Goal: Information Seeking & Learning: Stay updated

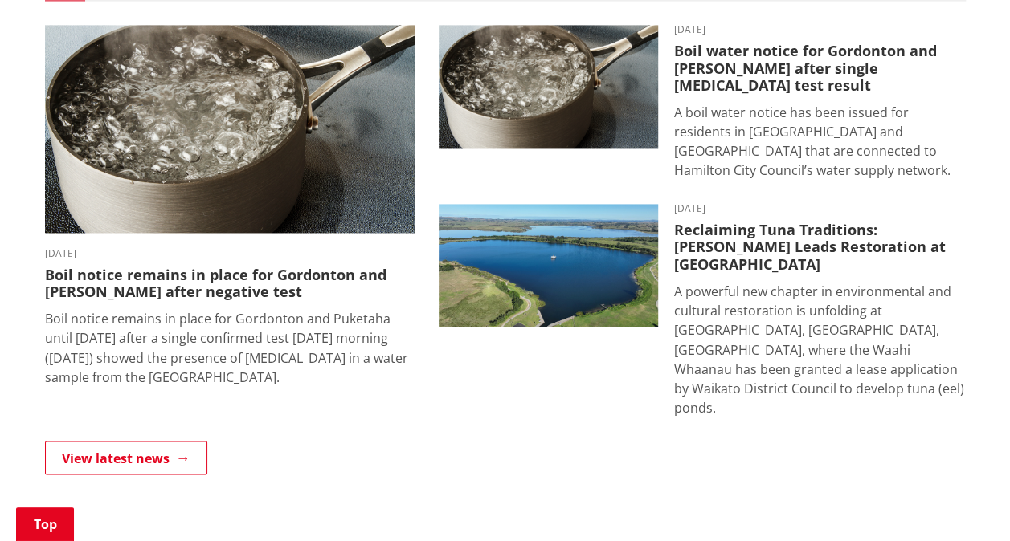
scroll to position [1170, 0]
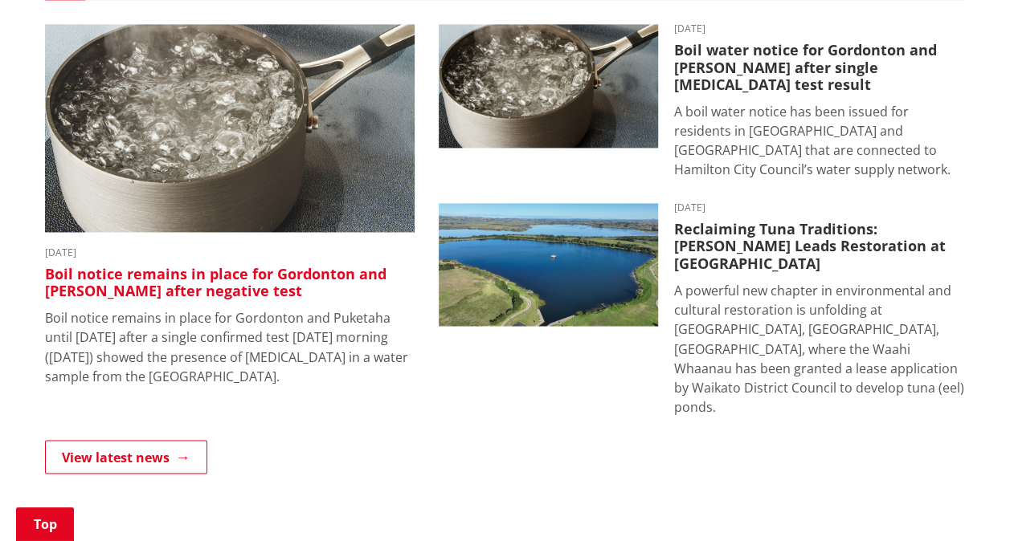
click at [234, 119] on img at bounding box center [229, 128] width 369 height 208
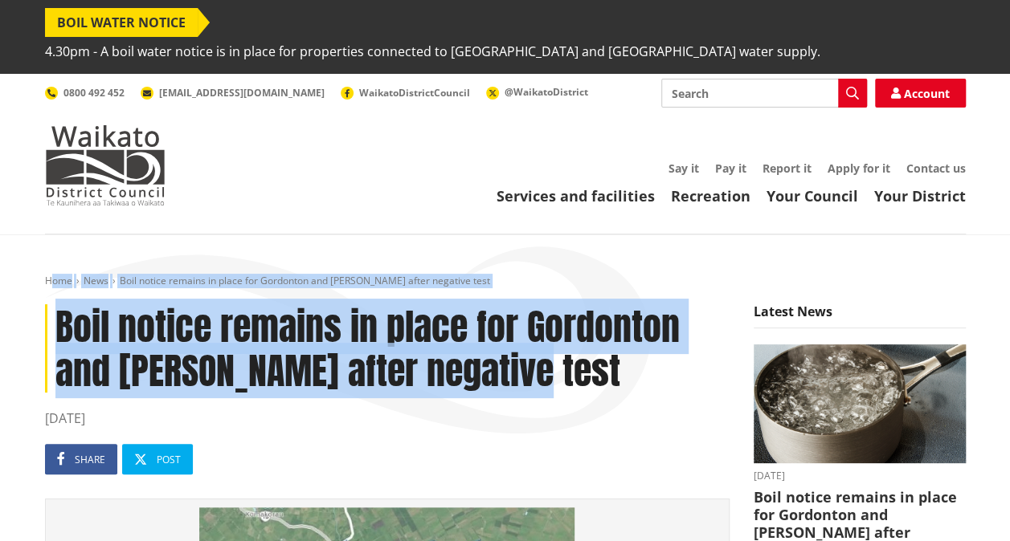
drag, startPoint x: 550, startPoint y: 342, endPoint x: 46, endPoint y: 274, distance: 509.0
copy div "Home News Boil notice remains in place for [GEOGRAPHIC_DATA] and Puketaha after…"
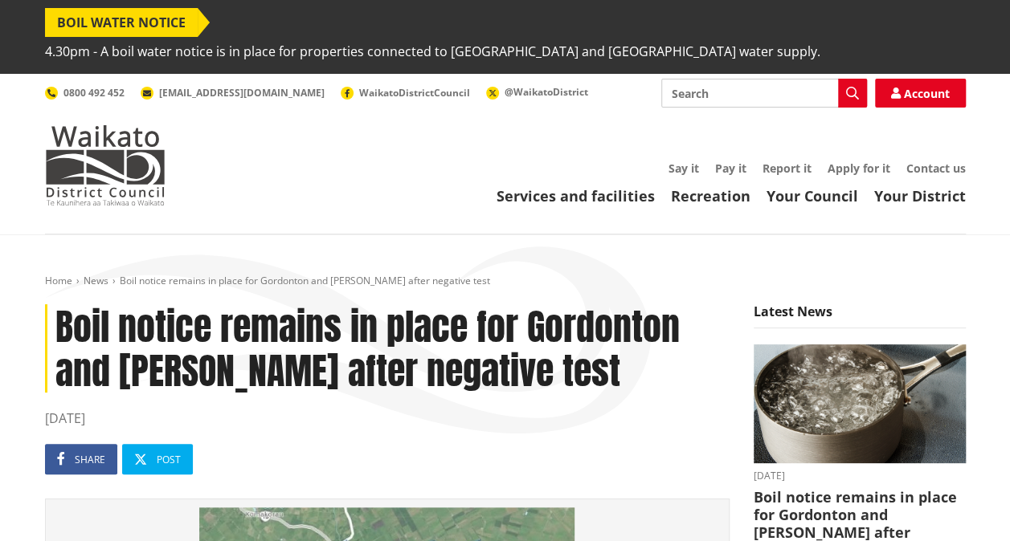
click at [383, 444] on ul "Share Post" at bounding box center [387, 459] width 684 height 31
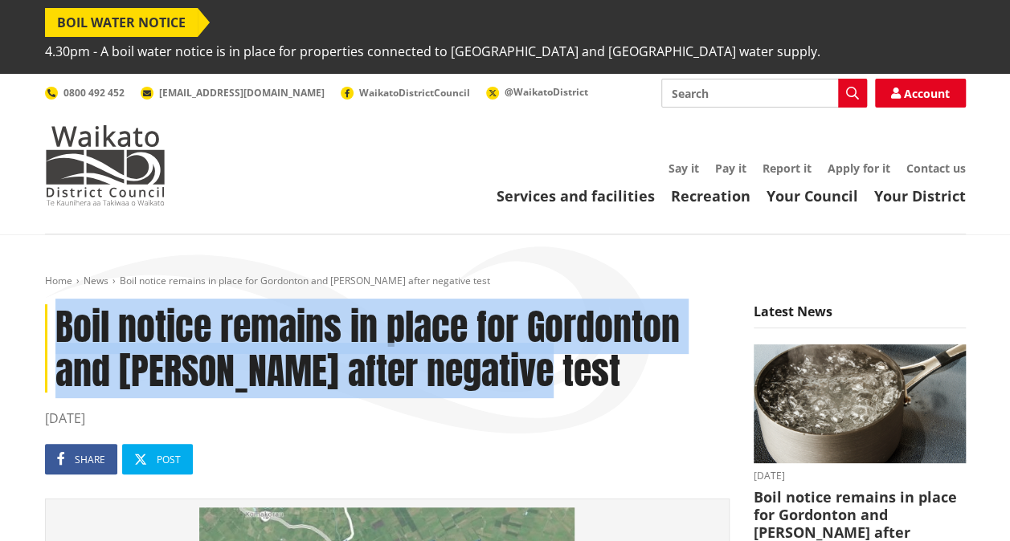
drag, startPoint x: 446, startPoint y: 333, endPoint x: 57, endPoint y: 308, distance: 389.6
click at [57, 308] on h1 "Boil notice remains in place for Gordonton and [PERSON_NAME] after negative test" at bounding box center [387, 348] width 684 height 88
copy h1 "Boil notice remains in place for Gordonton and [PERSON_NAME] after negative test"
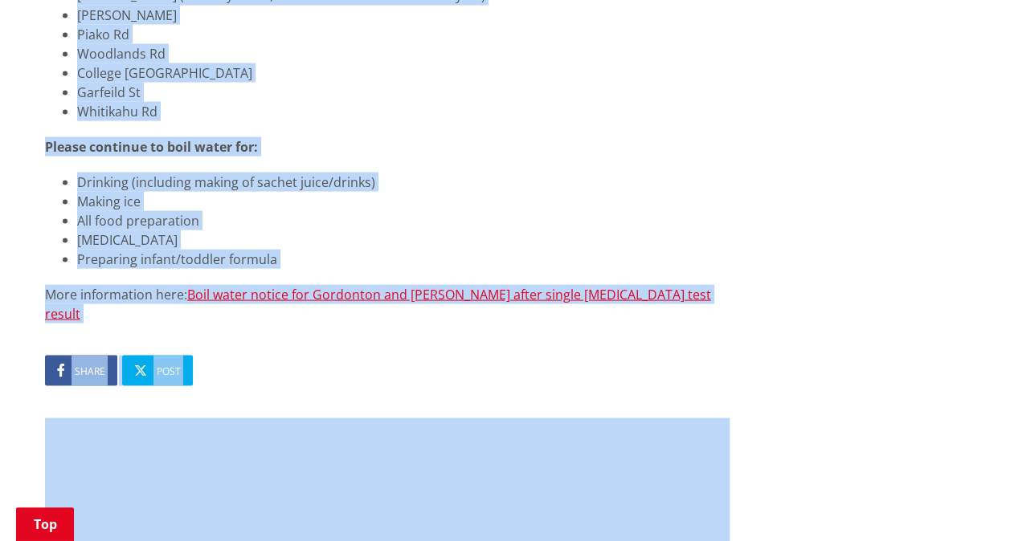
scroll to position [1554, 0]
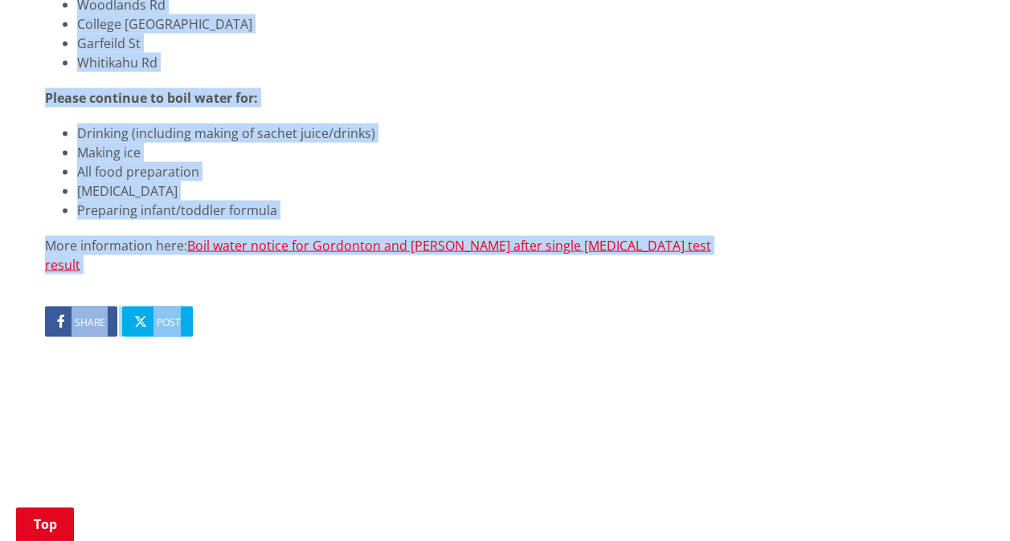
drag, startPoint x: 47, startPoint y: 125, endPoint x: 663, endPoint y: 251, distance: 629.8
copy article "Lore ipsumd sitamet co adipi eli Seddoeius tem Incididu utlab Etdolor magna a e…"
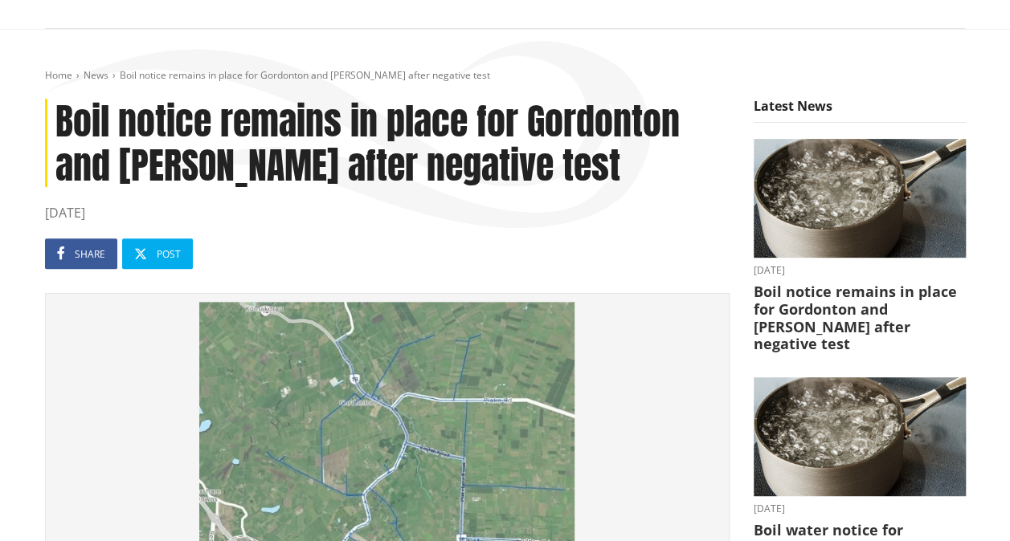
scroll to position [0, 0]
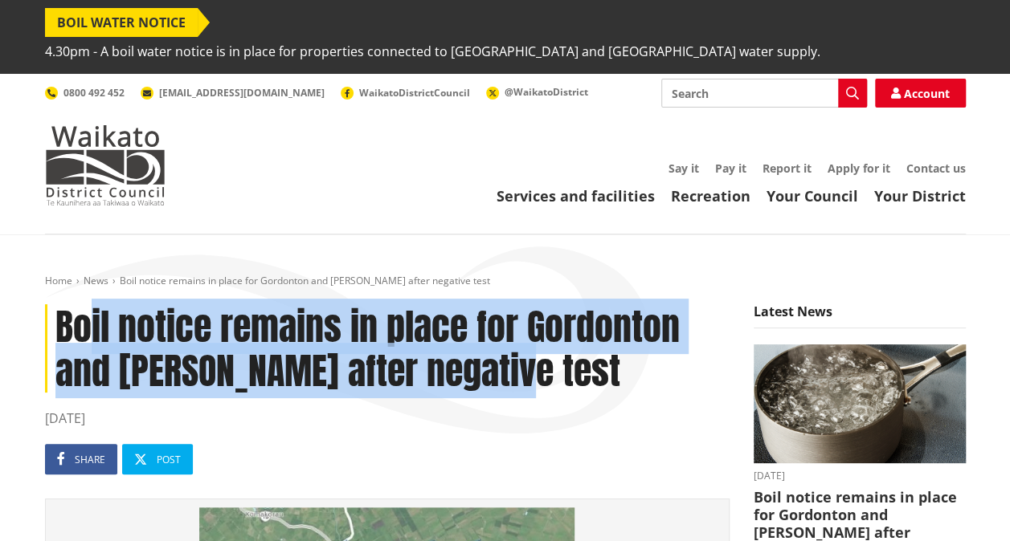
drag, startPoint x: 527, startPoint y: 337, endPoint x: 84, endPoint y: 306, distance: 443.7
click at [84, 306] on h1 "Boil notice remains in place for Gordonton and [PERSON_NAME] after negative test" at bounding box center [387, 348] width 684 height 88
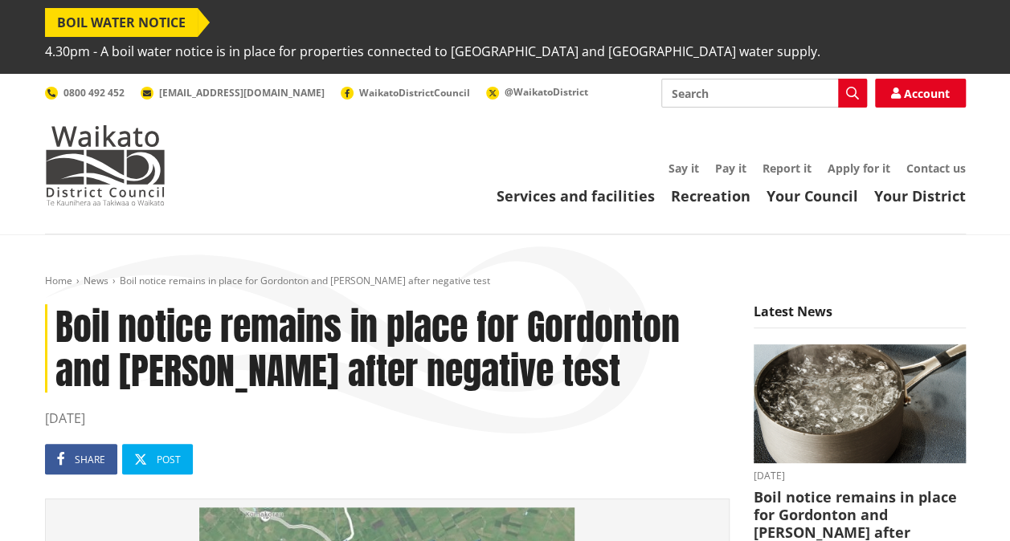
drag, startPoint x: 84, startPoint y: 306, endPoint x: 586, endPoint y: 375, distance: 506.8
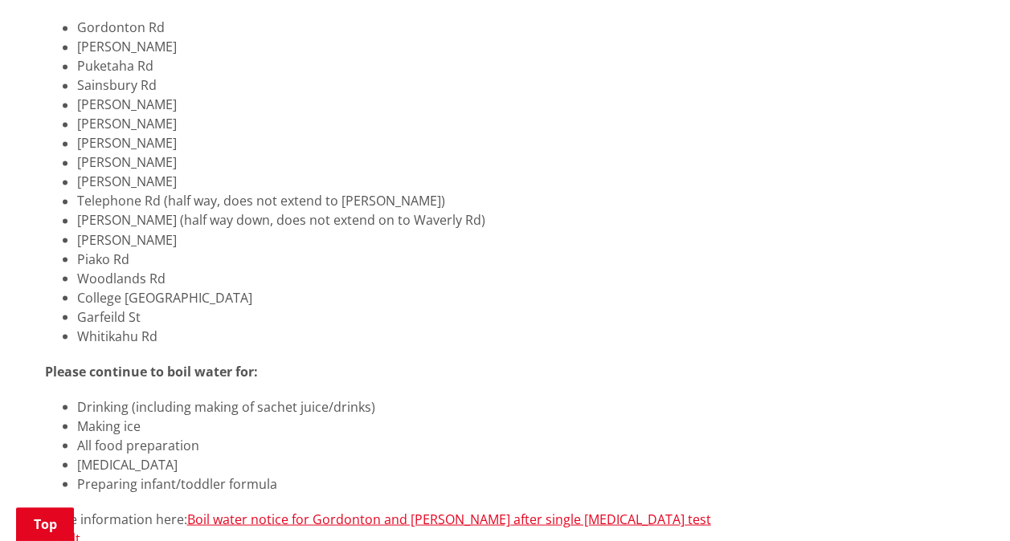
scroll to position [1283, 0]
click at [340, 508] on link "Boil water notice for Gordonton and Puketaha after single E. coli test result" at bounding box center [378, 526] width 666 height 37
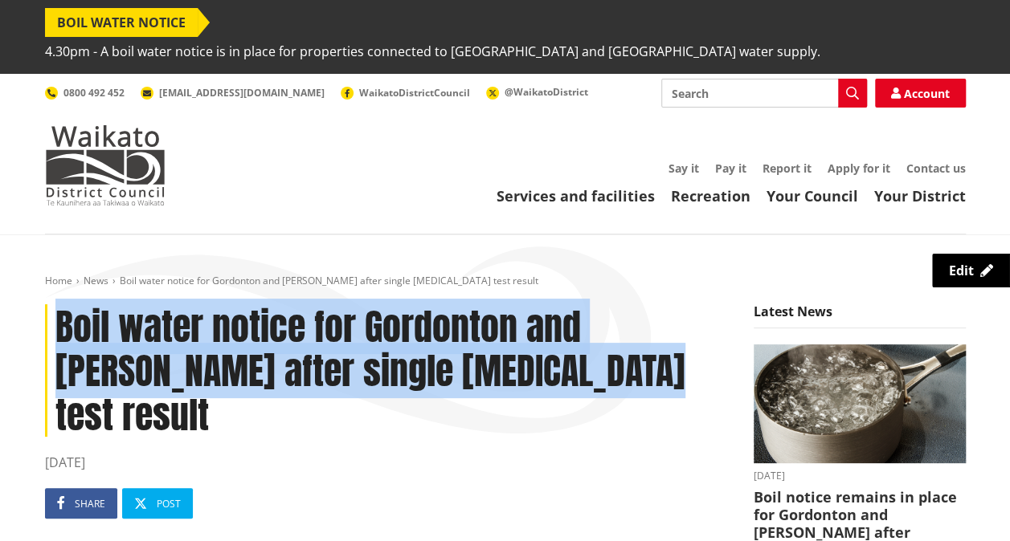
drag, startPoint x: 498, startPoint y: 350, endPoint x: 53, endPoint y: 315, distance: 446.4
click at [53, 315] on h1 "Boil water notice for Gordonton and [PERSON_NAME] after single [MEDICAL_DATA] t…" at bounding box center [387, 370] width 684 height 133
copy h1 "Boil water notice for Gordonton and [PERSON_NAME] after single [MEDICAL_DATA] t…"
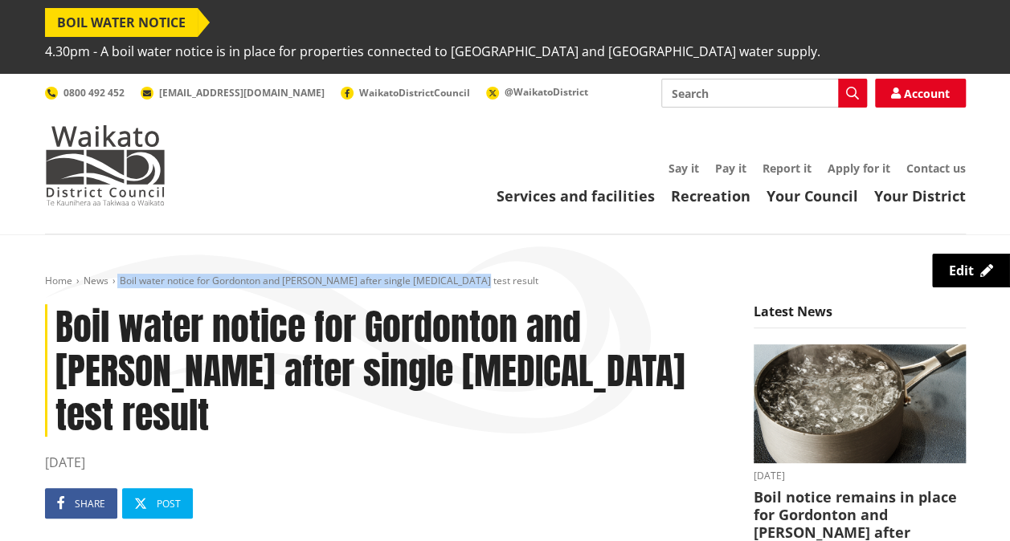
drag, startPoint x: 459, startPoint y: 248, endPoint x: 117, endPoint y: 248, distance: 342.2
click at [117, 275] on ol "Home News Boil water notice for Gordonton and Puketaha after single E. coli tes…" at bounding box center [505, 282] width 921 height 14
copy ol "Boil water notice for Gordonton and [PERSON_NAME] after single [MEDICAL_DATA] t…"
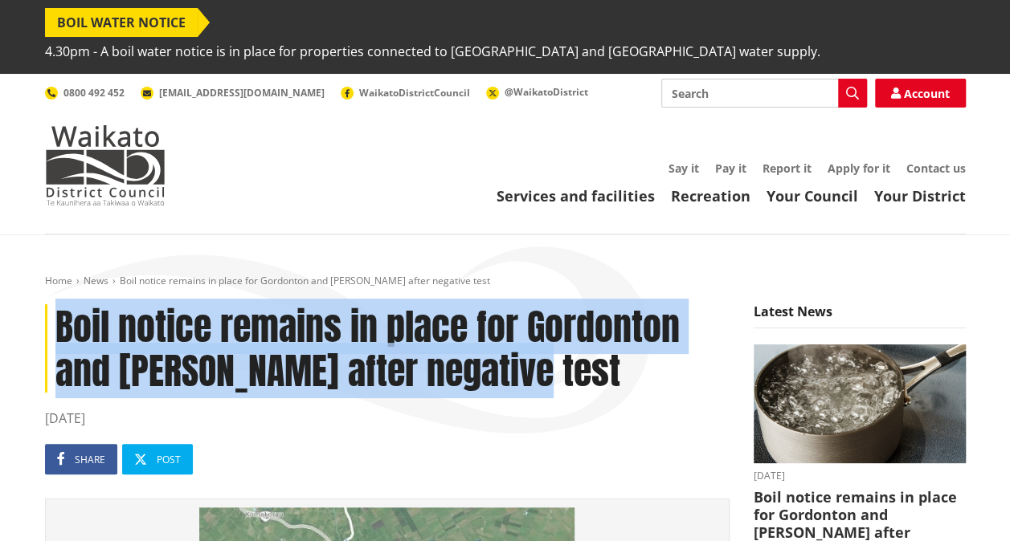
drag, startPoint x: 382, startPoint y: 329, endPoint x: 55, endPoint y: 308, distance: 327.6
click at [55, 308] on h1 "Boil notice remains in place for Gordonton and Puketaha after negative test" at bounding box center [387, 348] width 684 height 88
copy h1 "Boil notice remains in place for Gordonton and Puketaha after negative test"
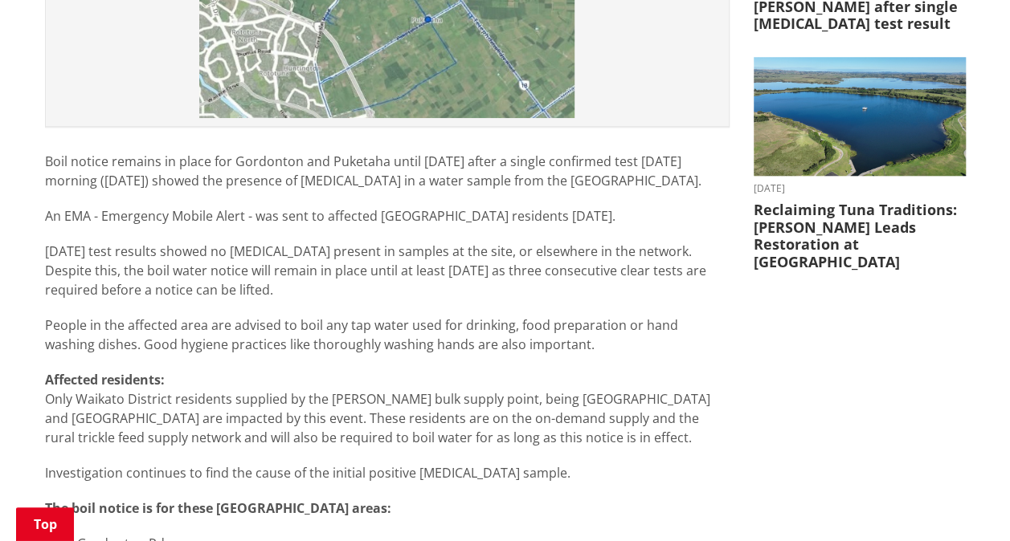
scroll to position [765, 0]
drag, startPoint x: 170, startPoint y: 258, endPoint x: 32, endPoint y: 140, distance: 181.7
drag, startPoint x: 32, startPoint y: 140, endPoint x: 90, endPoint y: 121, distance: 60.7
click at [90, 151] on p "Boil notice remains in place for Gordonton and Puketaha until Tuesday after a s…" at bounding box center [387, 170] width 684 height 39
click at [37, 125] on div "Boil notice remains in place for Gordonton and Puketaha after negative test 05 …" at bounding box center [387, 456] width 708 height 1835
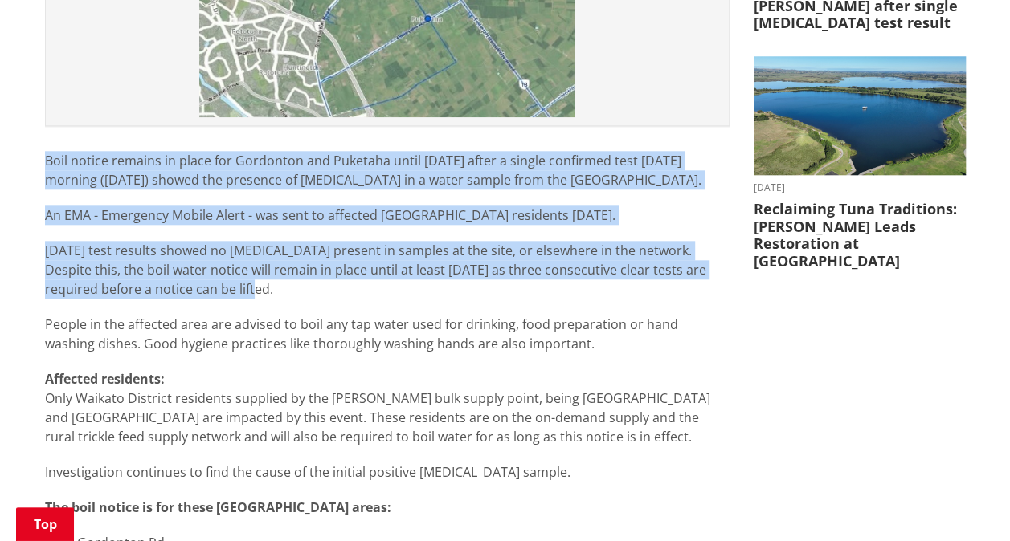
drag, startPoint x: 45, startPoint y: 125, endPoint x: 221, endPoint y: 253, distance: 217.4
copy div "Boil notice remains in place for Gordonton and Puketaha until Tuesday after a s…"
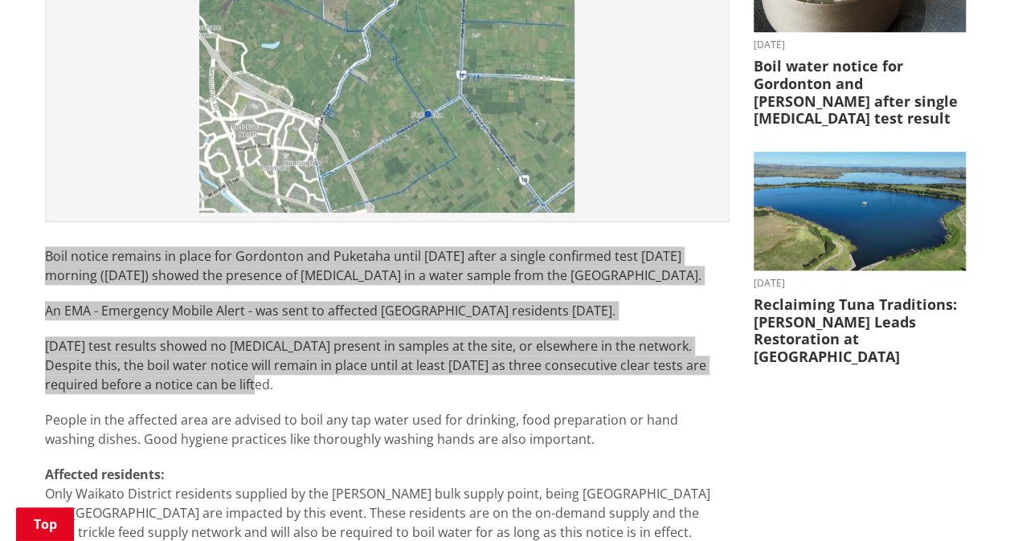
scroll to position [669, 0]
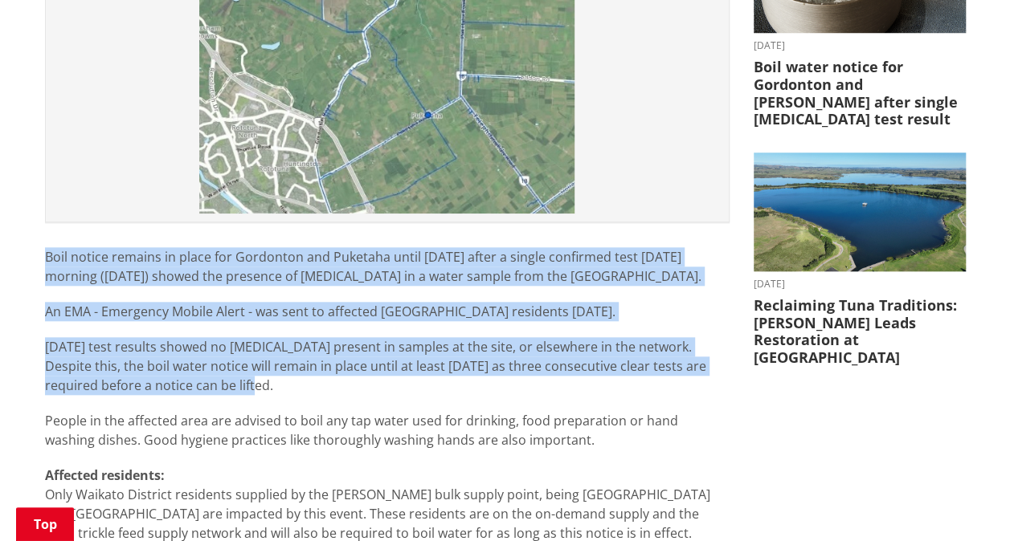
drag, startPoint x: 470, startPoint y: 233, endPoint x: 341, endPoint y: 262, distance: 131.7
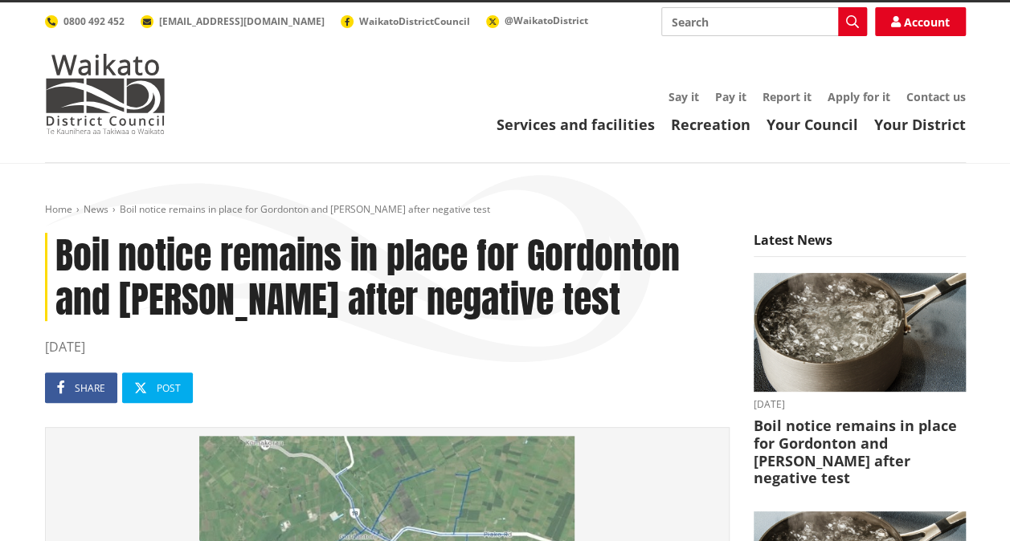
scroll to position [71, 0]
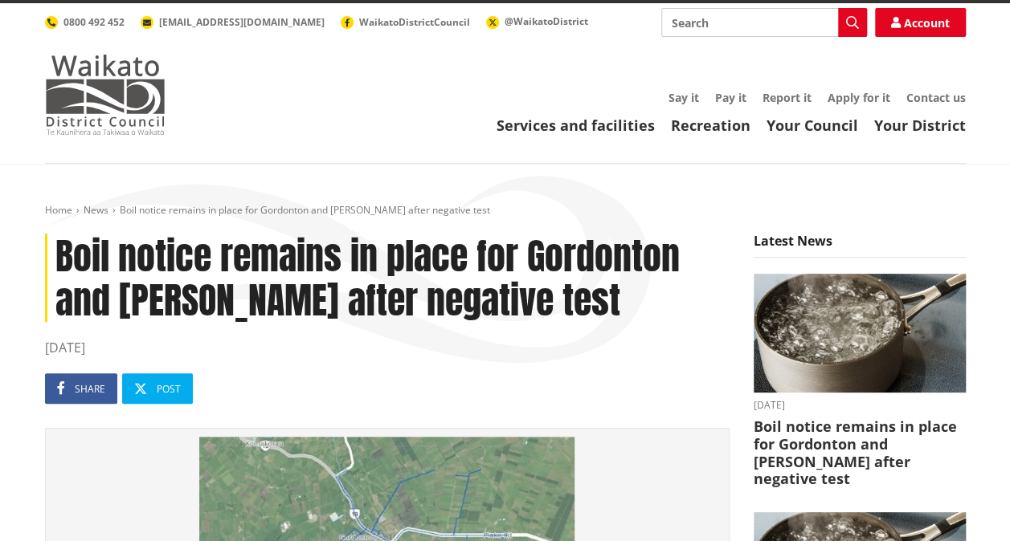
click at [108, 91] on img at bounding box center [105, 95] width 120 height 80
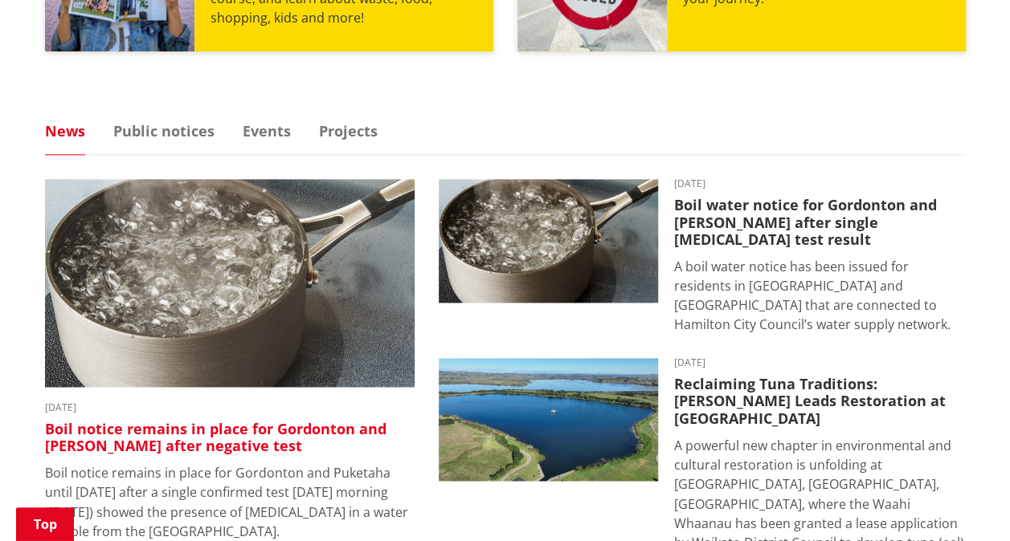
scroll to position [1023, 0]
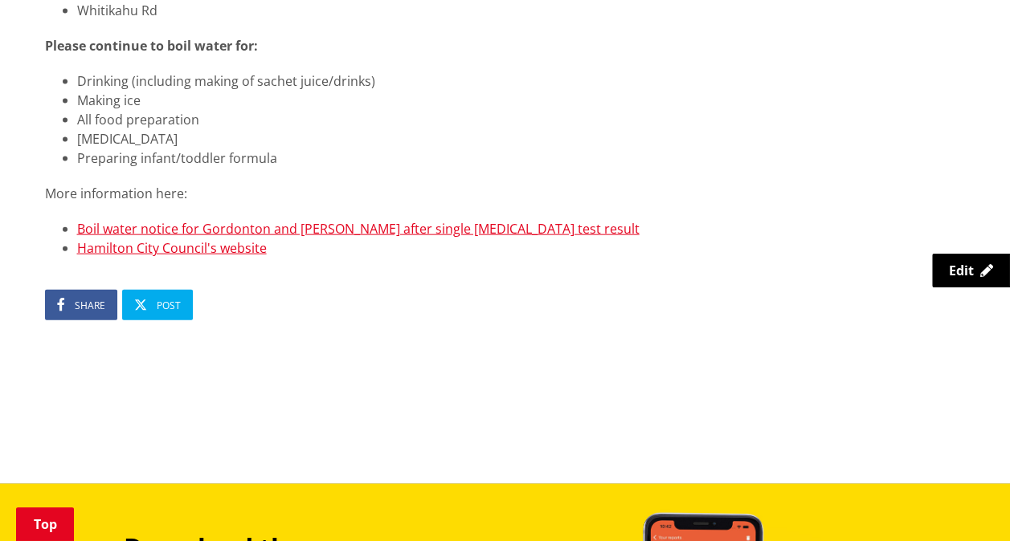
scroll to position [1671, 0]
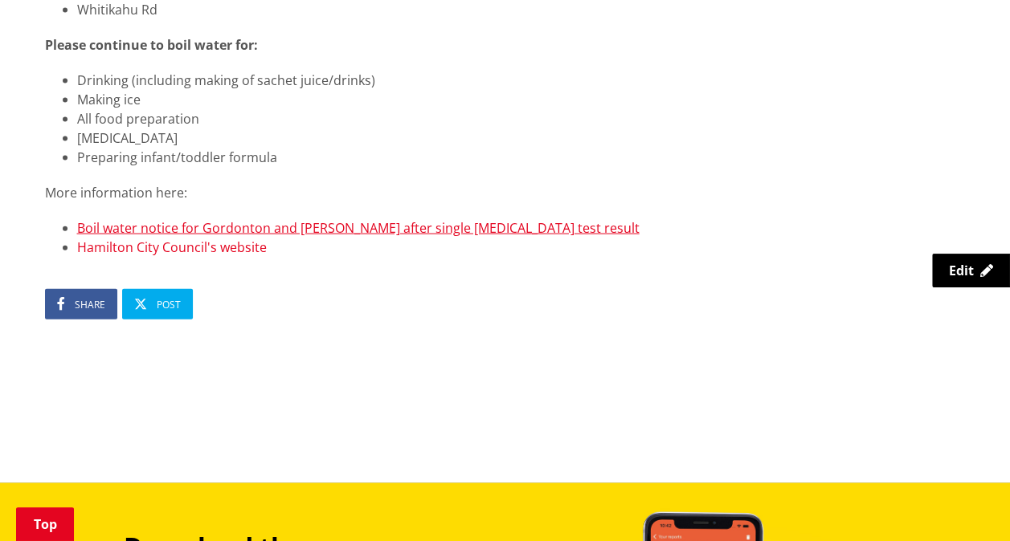
click at [238, 239] on link "Hamilton City Council's website" at bounding box center [172, 248] width 190 height 18
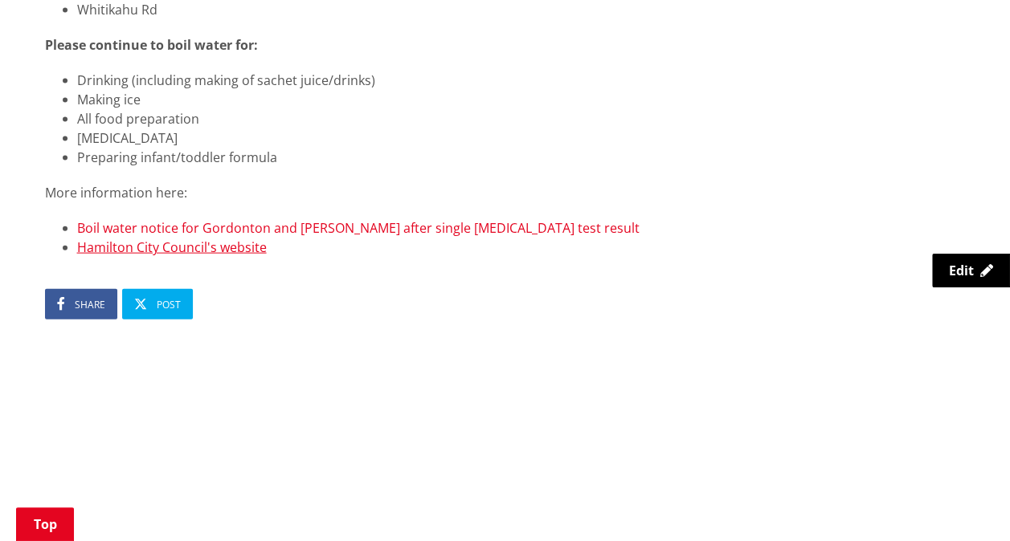
click at [231, 219] on link "Boil water notice for Gordonton and Puketaha after single E. coli test result" at bounding box center [358, 228] width 562 height 18
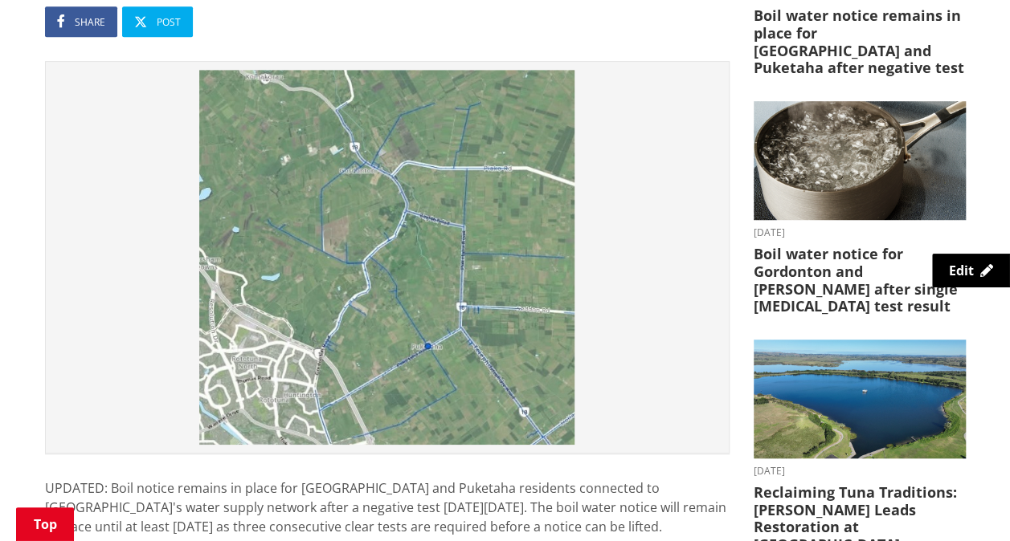
scroll to position [485, 0]
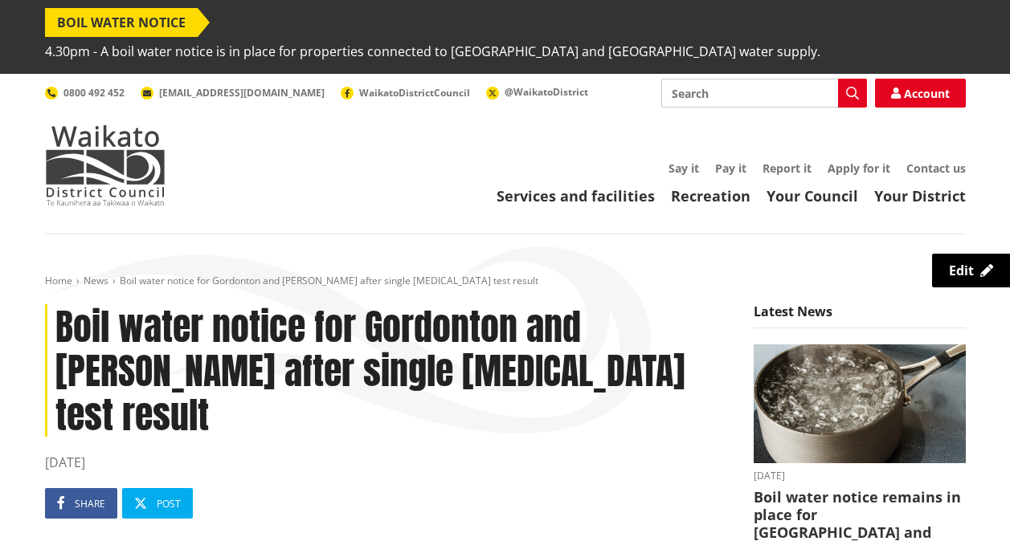
scroll to position [485, 0]
